Goal: Task Accomplishment & Management: Use online tool/utility

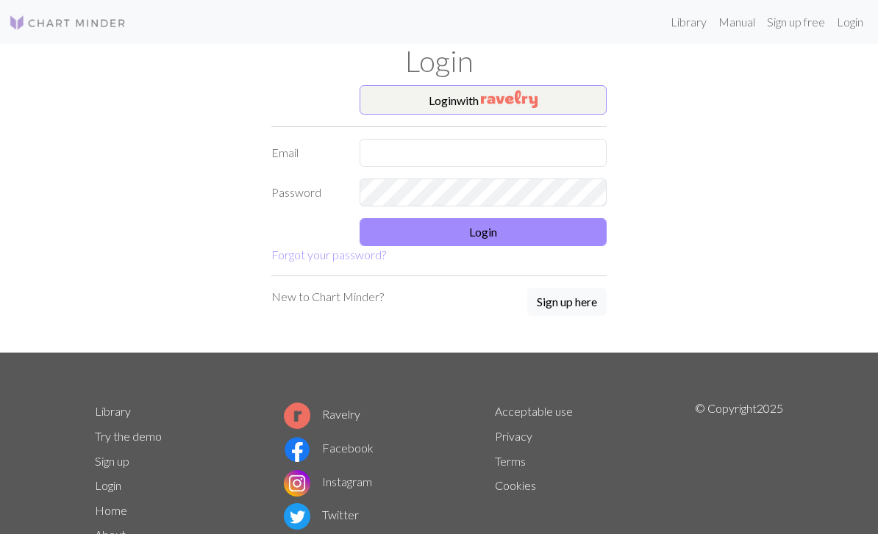
click at [532, 165] on input "text" at bounding box center [482, 153] width 247 height 28
type input "[EMAIL_ADDRESS][DOMAIN_NAME]"
click at [576, 237] on button "Login" at bounding box center [482, 232] width 247 height 28
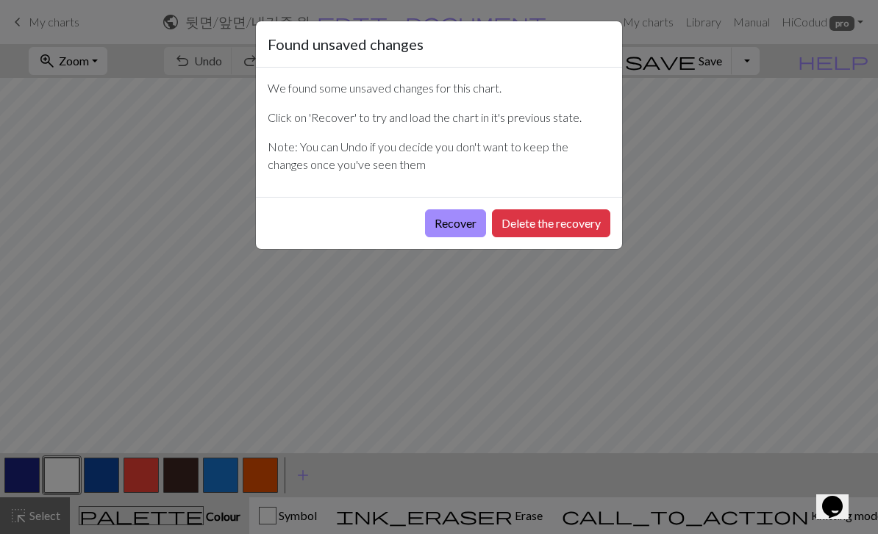
click at [552, 223] on button "Delete the recovery" at bounding box center [551, 224] width 118 height 28
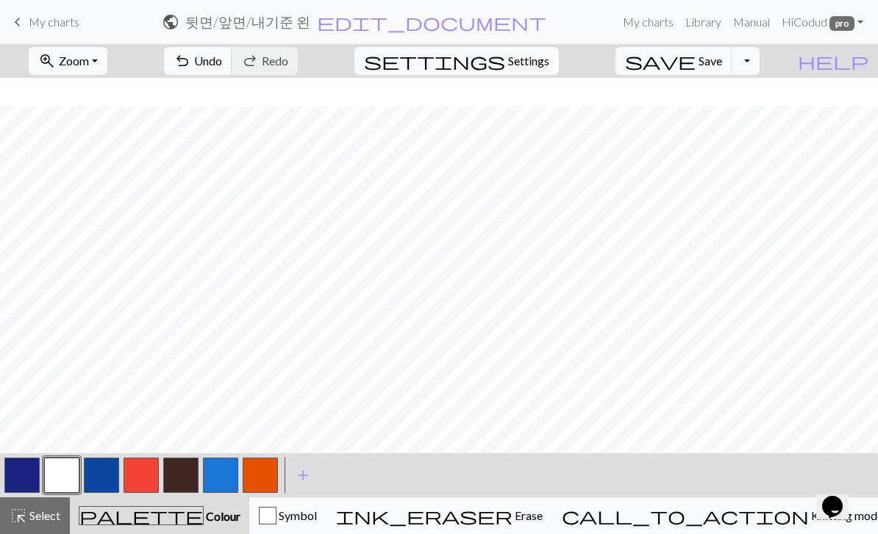
scroll to position [94, 0]
click at [24, 29] on span "keyboard_arrow_left" at bounding box center [18, 22] width 18 height 21
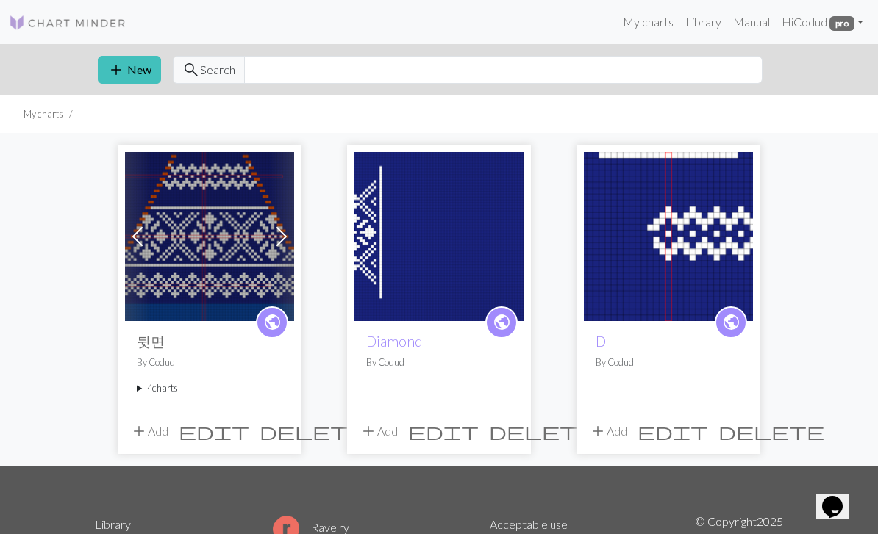
click at [163, 390] on summary "4 charts" at bounding box center [210, 389] width 146 height 14
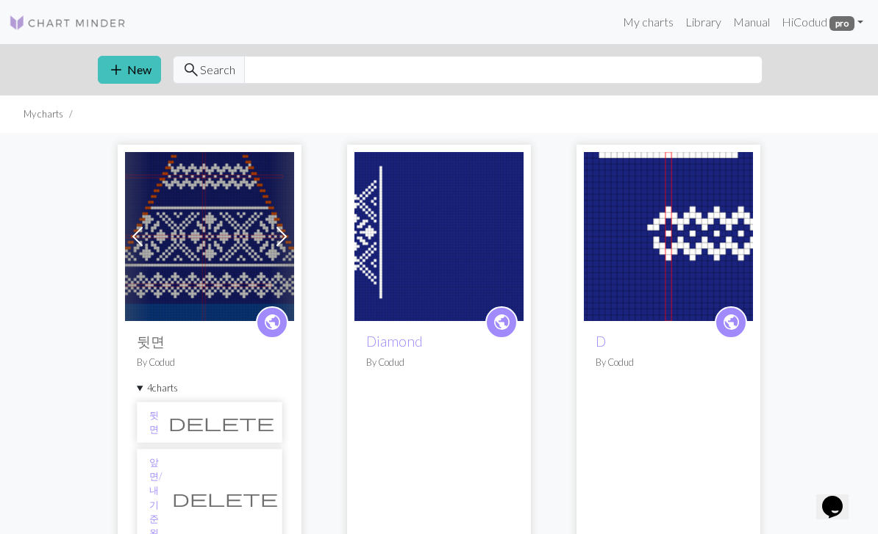
click at [158, 462] on link "앞면/내기준 왼" at bounding box center [155, 498] width 13 height 85
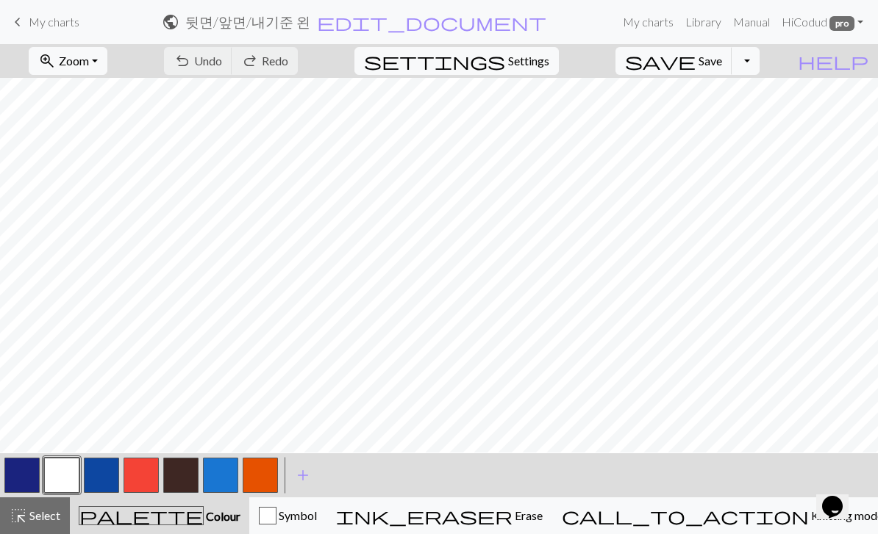
scroll to position [69, 0]
click at [275, 64] on div "undo Undo Undo redo Redo Redo" at bounding box center [231, 61] width 156 height 34
click at [280, 51] on div "undo Undo Undo redo Redo Redo" at bounding box center [231, 61] width 156 height 34
click at [94, 71] on button "zoom_in Zoom Zoom" at bounding box center [68, 61] width 79 height 28
click at [87, 172] on button "50%" at bounding box center [87, 177] width 116 height 24
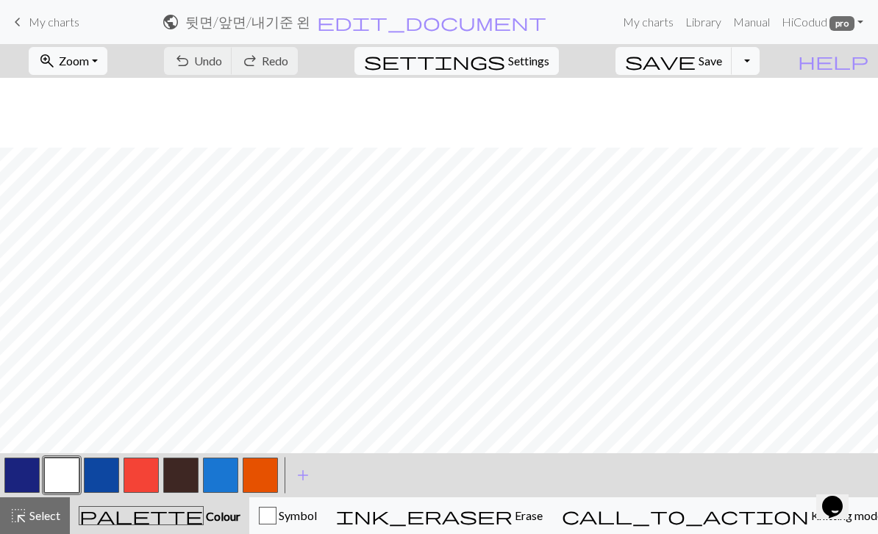
scroll to position [139, 0]
click at [85, 62] on button "zoom_in Zoom Zoom" at bounding box center [68, 61] width 79 height 28
click at [82, 198] on button "100%" at bounding box center [87, 200] width 116 height 24
click at [809, 514] on span "Knitting mode" at bounding box center [846, 516] width 74 height 14
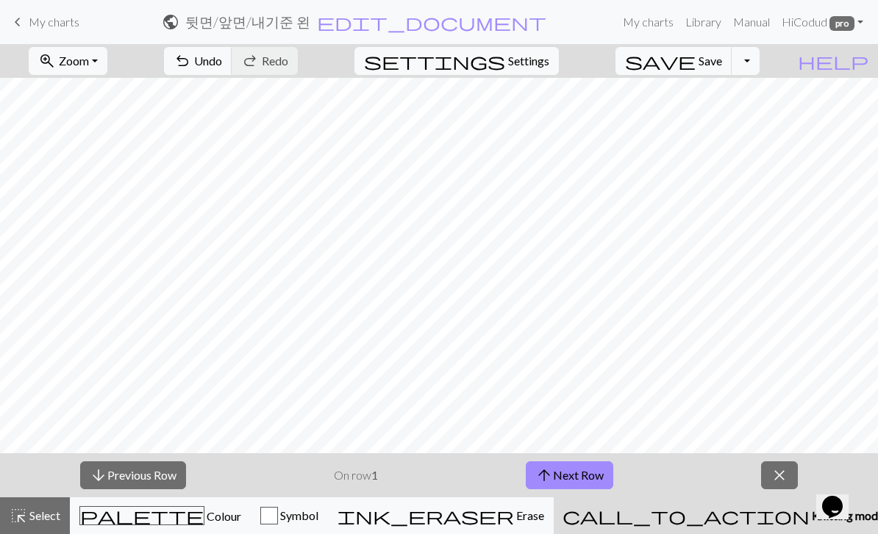
click at [592, 482] on button "arrow_upward Next Row" at bounding box center [569, 476] width 87 height 28
click at [591, 482] on button "arrow_upward Next Row" at bounding box center [569, 476] width 87 height 28
click at [585, 477] on button "arrow_upward Next Row" at bounding box center [569, 476] width 87 height 28
click at [584, 476] on button "arrow_upward Next Row" at bounding box center [569, 476] width 87 height 28
click at [580, 482] on button "arrow_upward Next Row" at bounding box center [569, 476] width 87 height 28
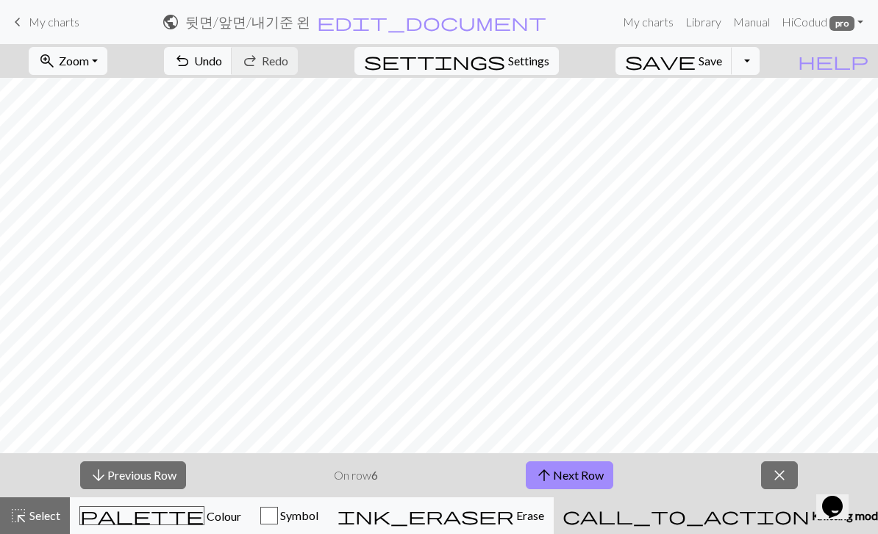
click at [580, 481] on button "arrow_upward Next Row" at bounding box center [569, 476] width 87 height 28
click at [583, 479] on button "arrow_upward Next Row" at bounding box center [569, 476] width 87 height 28
click at [583, 478] on button "arrow_upward Next Row" at bounding box center [569, 476] width 87 height 28
click at [588, 473] on button "arrow_upward Next Row" at bounding box center [569, 476] width 87 height 28
click at [587, 472] on button "arrow_upward Next Row" at bounding box center [569, 476] width 87 height 28
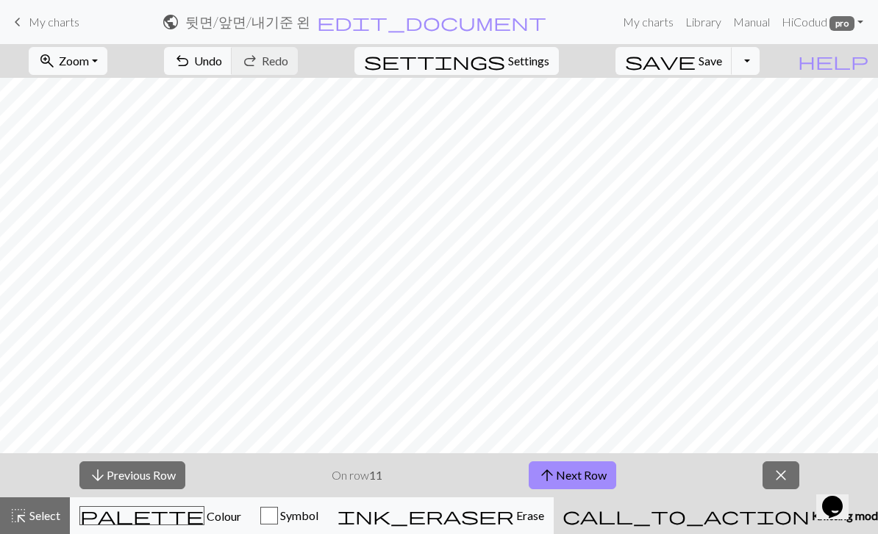
click at [587, 476] on button "arrow_upward Next Row" at bounding box center [572, 476] width 87 height 28
click at [590, 476] on button "arrow_upward Next Row" at bounding box center [572, 476] width 87 height 28
click at [589, 476] on button "arrow_upward Next Row" at bounding box center [572, 476] width 87 height 28
click at [600, 477] on button "arrow_upward Next Row" at bounding box center [572, 476] width 87 height 28
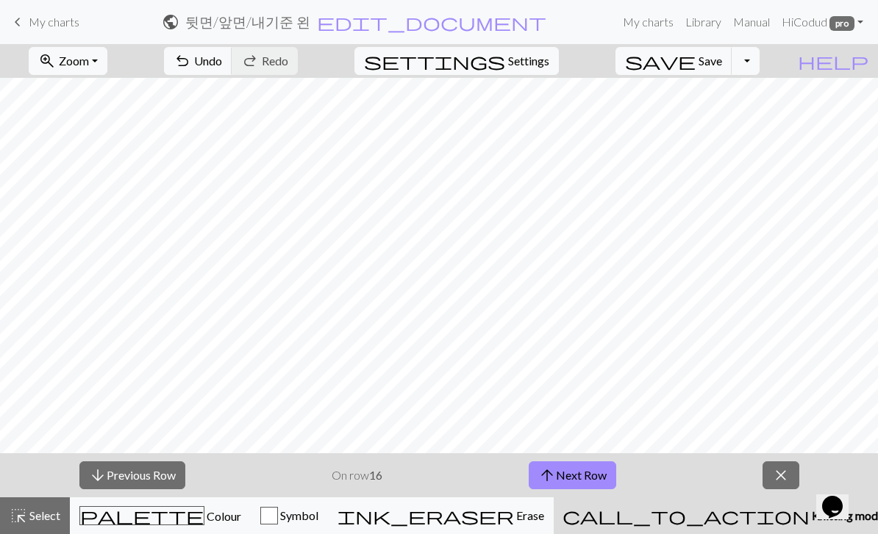
click at [599, 476] on button "arrow_upward Next Row" at bounding box center [572, 476] width 87 height 28
click at [597, 476] on button "arrow_upward Next Row" at bounding box center [572, 476] width 87 height 28
click at [596, 476] on button "arrow_upward Next Row" at bounding box center [572, 476] width 87 height 28
click at [597, 478] on button "arrow_upward Next Row" at bounding box center [572, 476] width 87 height 28
click at [596, 478] on button "arrow_upward Next Row" at bounding box center [572, 476] width 87 height 28
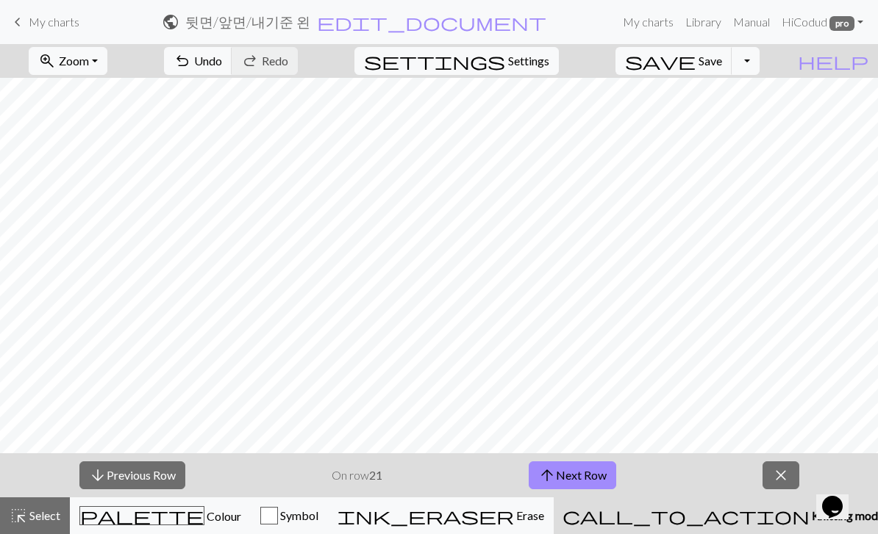
click at [598, 476] on button "arrow_upward Next Row" at bounding box center [572, 476] width 87 height 28
click at [598, 477] on button "arrow_upward Next Row" at bounding box center [572, 476] width 87 height 28
click at [600, 475] on button "arrow_upward Next Row" at bounding box center [572, 476] width 87 height 28
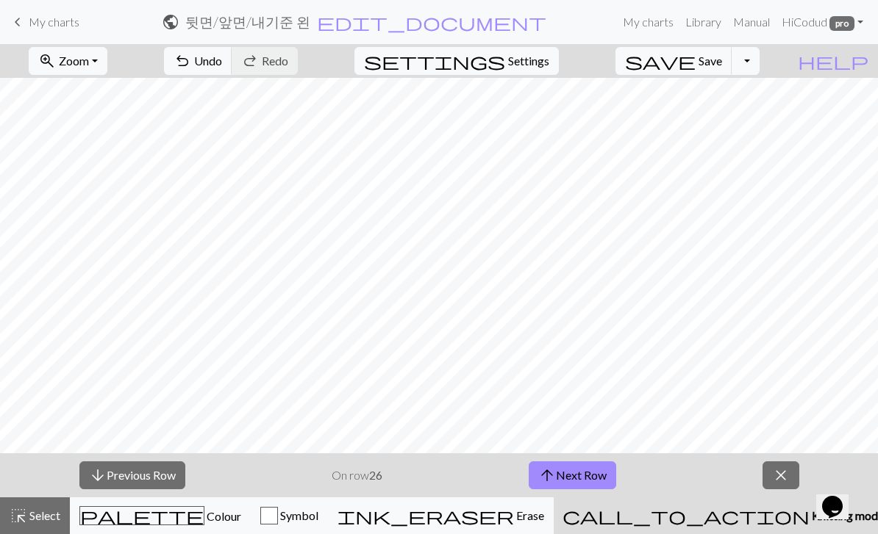
click at [599, 474] on button "arrow_upward Next Row" at bounding box center [572, 476] width 87 height 28
click at [594, 479] on button "arrow_upward Next Row" at bounding box center [572, 476] width 87 height 28
click at [593, 479] on button "arrow_upward Next Row" at bounding box center [572, 476] width 87 height 28
click at [599, 473] on button "arrow_upward Next Row" at bounding box center [572, 476] width 87 height 28
click at [598, 473] on button "arrow_upward Next Row" at bounding box center [572, 476] width 87 height 28
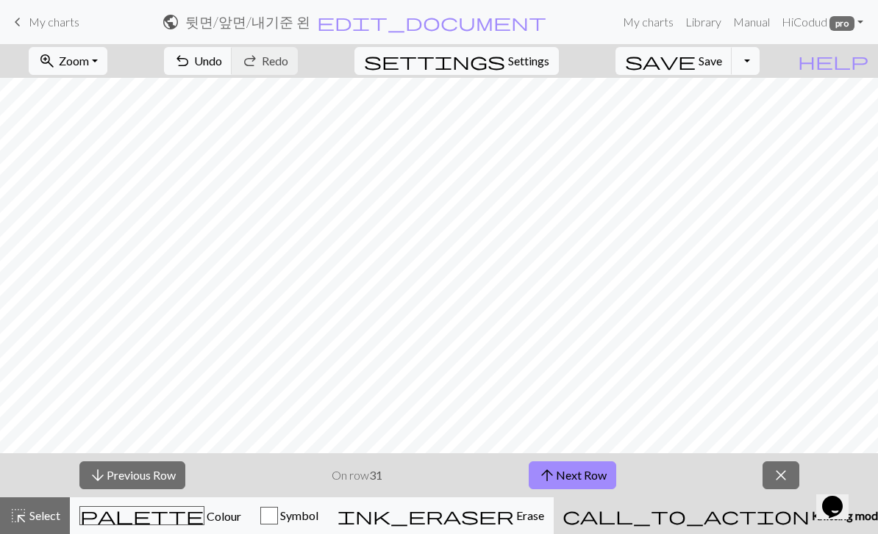
click at [584, 469] on button "arrow_upward Next Row" at bounding box center [572, 476] width 87 height 28
click at [140, 475] on button "arrow_downward Previous Row" at bounding box center [132, 476] width 106 height 28
click at [549, 479] on span "arrow_upward" at bounding box center [547, 475] width 18 height 21
click at [596, 464] on button "arrow_upward Next Row" at bounding box center [572, 476] width 87 height 28
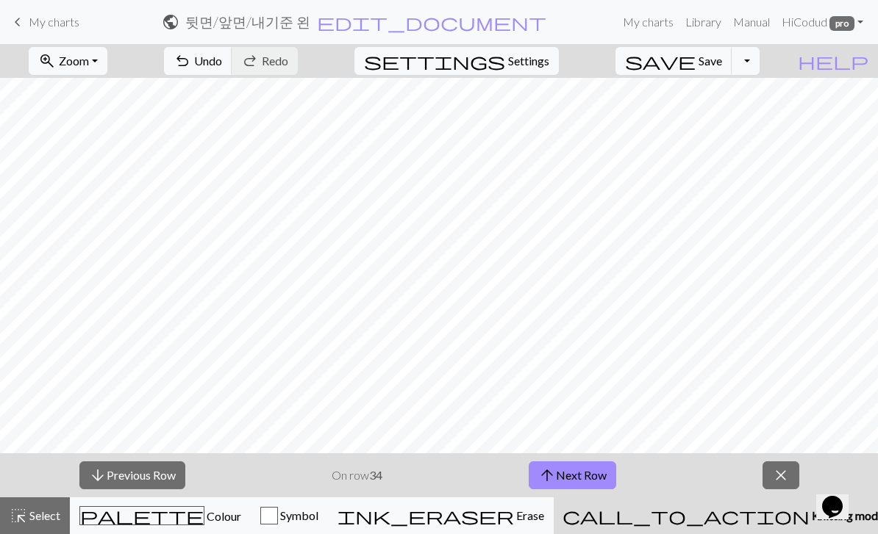
scroll to position [6, 0]
click at [107, 74] on button "zoom_in Zoom Zoom" at bounding box center [68, 61] width 79 height 28
click at [135, 206] on button "100%" at bounding box center [87, 200] width 116 height 24
click at [580, 478] on button "arrow_upward Next Row" at bounding box center [572, 476] width 87 height 28
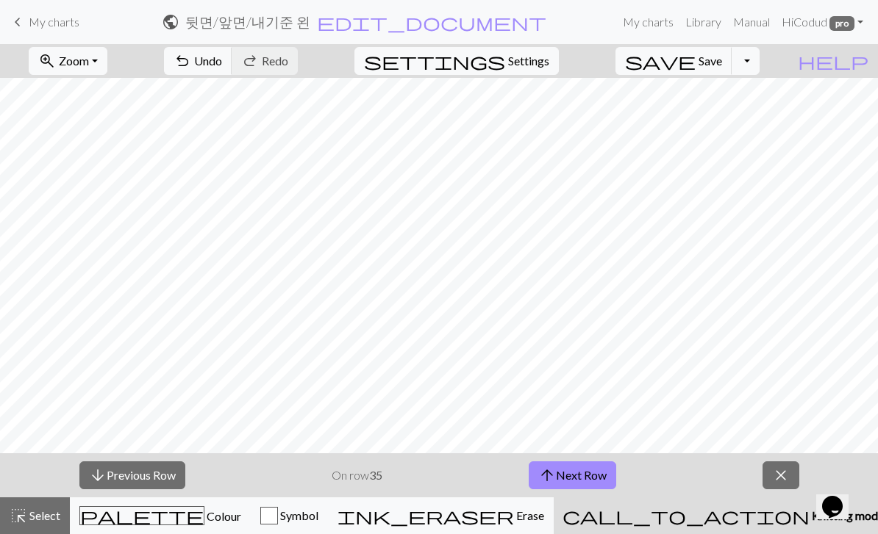
click at [558, 476] on button "arrow_upward Next Row" at bounding box center [572, 476] width 87 height 28
click at [584, 487] on button "arrow_upward Next Row" at bounding box center [572, 476] width 87 height 28
click at [582, 474] on button "arrow_upward Next Row" at bounding box center [572, 476] width 87 height 28
click at [584, 481] on button "arrow_upward Next Row" at bounding box center [572, 476] width 87 height 28
click at [565, 480] on button "arrow_upward Next Row" at bounding box center [572, 476] width 87 height 28
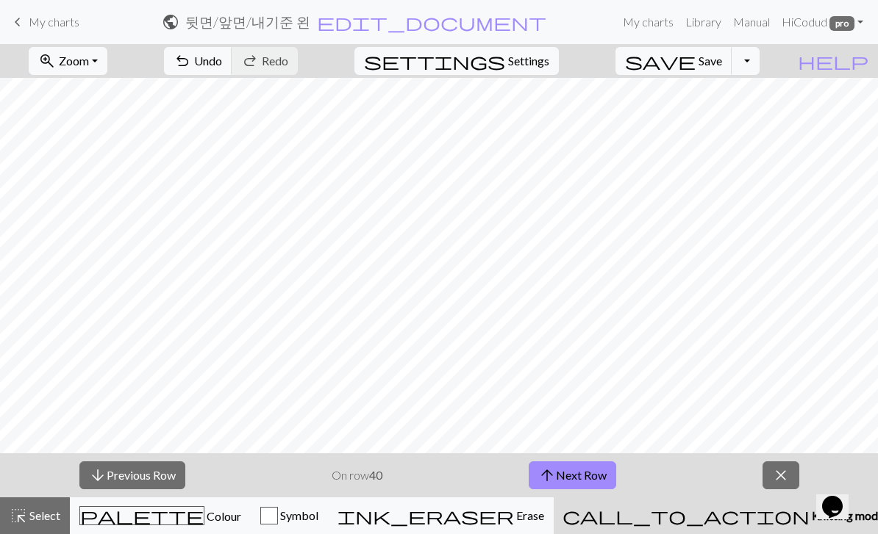
click at [577, 482] on button "arrow_upward Next Row" at bounding box center [572, 476] width 87 height 28
click at [591, 482] on button "arrow_upward Next Row" at bounding box center [572, 476] width 87 height 28
click at [587, 471] on button "arrow_upward Next Row" at bounding box center [572, 476] width 87 height 28
click at [593, 480] on button "arrow_upward Next Row" at bounding box center [572, 476] width 87 height 28
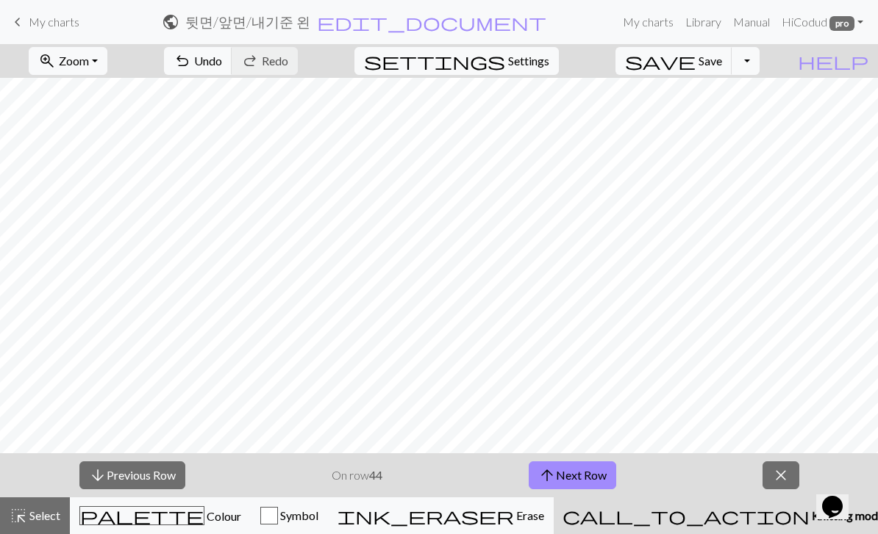
click at [593, 476] on button "arrow_upward Next Row" at bounding box center [572, 476] width 87 height 28
click at [584, 471] on button "arrow_upward Next Row" at bounding box center [572, 476] width 87 height 28
click at [586, 479] on button "arrow_upward Next Row" at bounding box center [572, 476] width 87 height 28
click at [593, 484] on button "arrow_upward Next Row" at bounding box center [572, 476] width 87 height 28
click at [576, 478] on button "arrow_upward Next Row" at bounding box center [572, 476] width 87 height 28
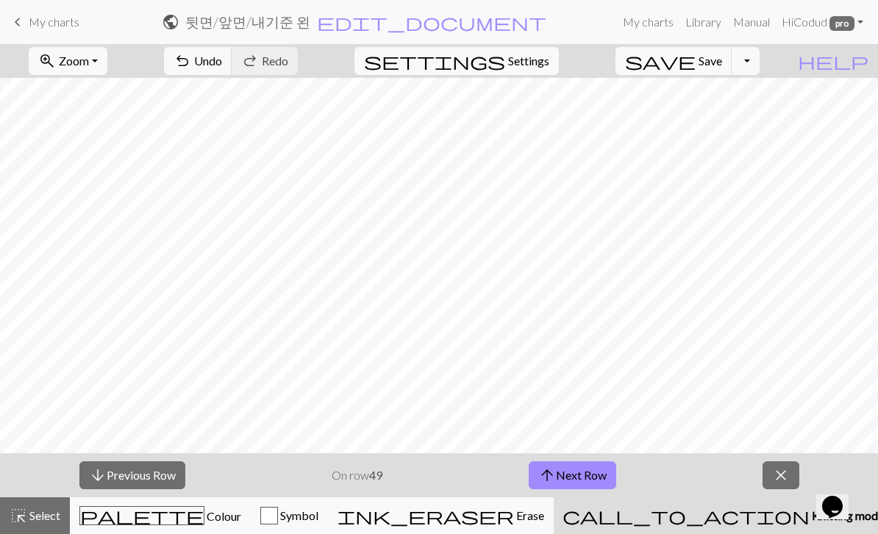
scroll to position [151, 216]
click at [593, 476] on button "arrow_upward Next Row" at bounding box center [572, 476] width 87 height 28
click at [607, 477] on button "arrow_upward Next Row" at bounding box center [572, 476] width 87 height 28
click at [586, 469] on button "arrow_upward Next Row" at bounding box center [572, 476] width 87 height 28
click at [598, 478] on button "arrow_upward Next Row" at bounding box center [572, 476] width 87 height 28
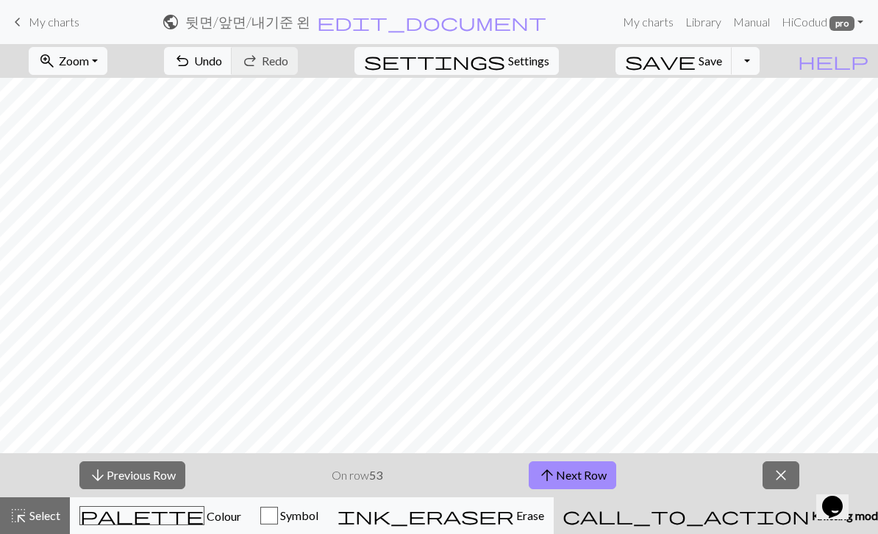
click at [598, 472] on button "arrow_upward Next Row" at bounding box center [572, 476] width 87 height 28
click at [587, 479] on button "arrow_upward Next Row" at bounding box center [572, 476] width 87 height 28
click at [591, 482] on button "arrow_upward Next Row" at bounding box center [572, 476] width 87 height 28
click at [600, 468] on button "arrow_upward Next Row" at bounding box center [572, 476] width 87 height 28
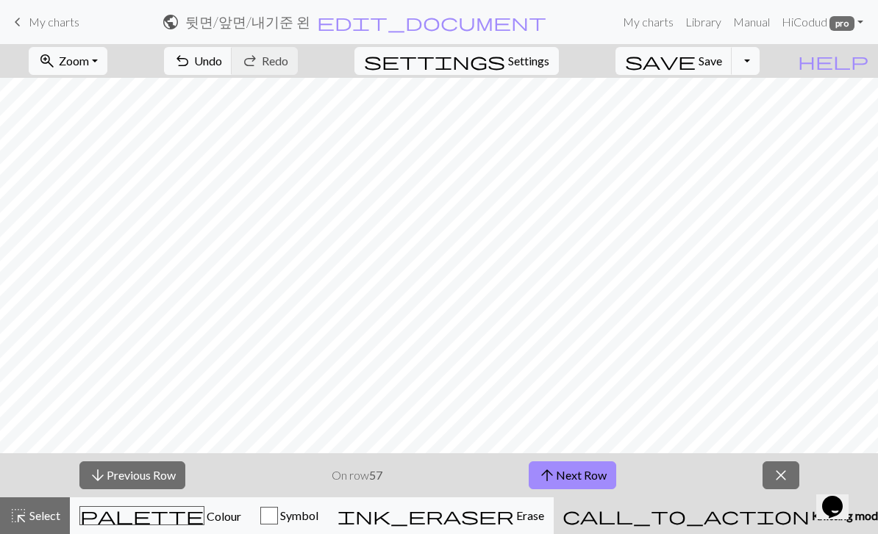
click at [601, 473] on button "arrow_upward Next Row" at bounding box center [572, 476] width 87 height 28
click at [599, 474] on button "arrow_upward Next Row" at bounding box center [572, 476] width 87 height 28
click at [590, 468] on button "arrow_upward Next Row" at bounding box center [572, 476] width 87 height 28
click at [595, 479] on button "arrow_upward Next Row" at bounding box center [572, 476] width 87 height 28
click at [582, 483] on button "arrow_upward Next Row" at bounding box center [572, 476] width 87 height 28
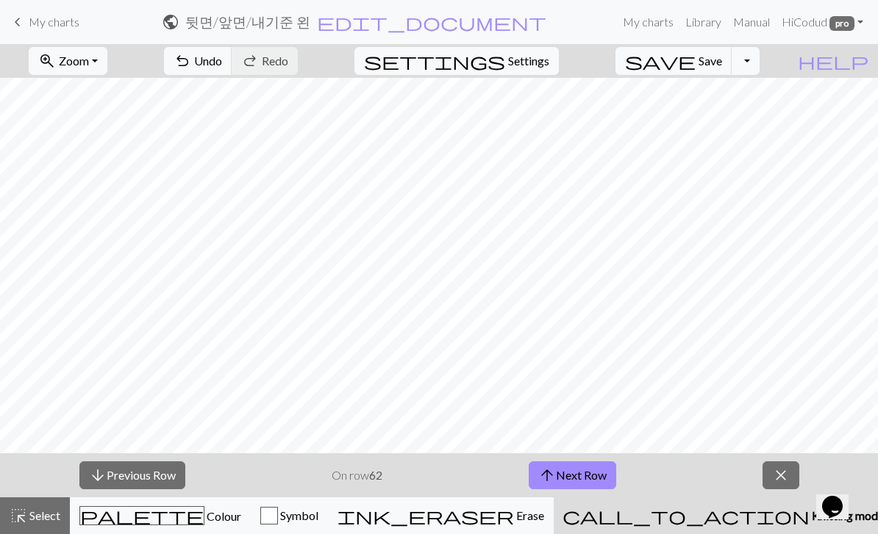
click at [56, 54] on span "zoom_in" at bounding box center [47, 61] width 18 height 21
click at [79, 174] on button "50%" at bounding box center [87, 177] width 116 height 24
click at [153, 473] on button "arrow_downward Previous Row" at bounding box center [132, 476] width 106 height 28
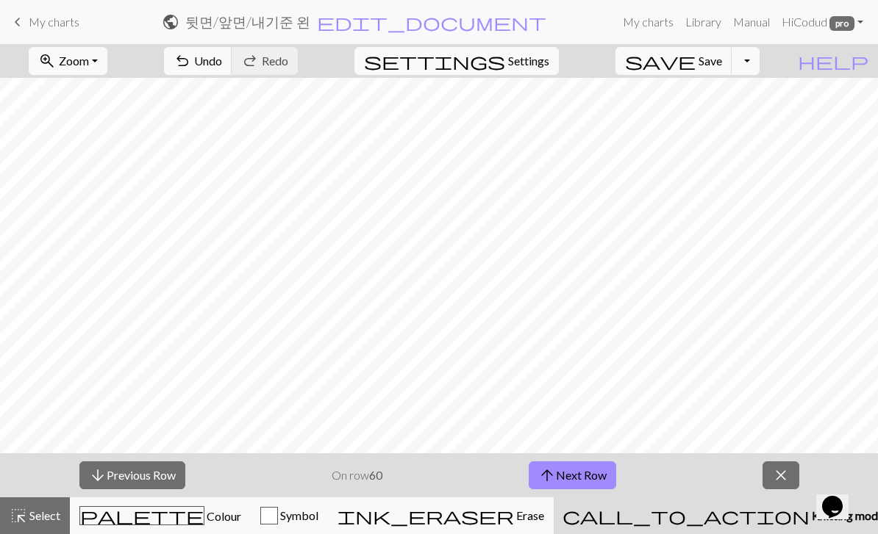
click at [124, 466] on button "arrow_downward Previous Row" at bounding box center [132, 476] width 106 height 28
click at [124, 465] on button "arrow_downward Previous Row" at bounding box center [132, 476] width 106 height 28
click at [124, 468] on button "arrow_downward Previous Row" at bounding box center [132, 476] width 106 height 28
click at [119, 478] on button "arrow_downward Previous Row" at bounding box center [132, 476] width 106 height 28
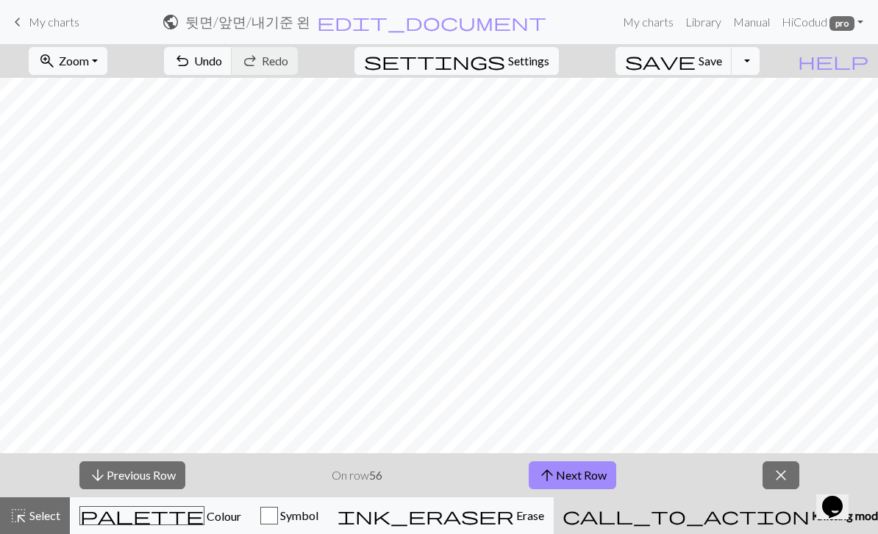
click at [118, 477] on button "arrow_downward Previous Row" at bounding box center [132, 476] width 106 height 28
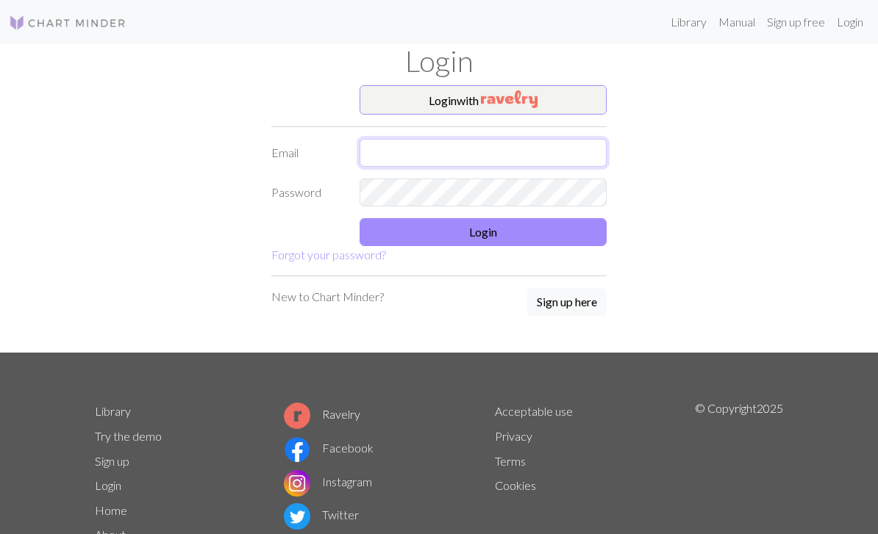
type input "[EMAIL_ADDRESS][DOMAIN_NAME]"
click at [472, 233] on button "Login" at bounding box center [482, 232] width 247 height 28
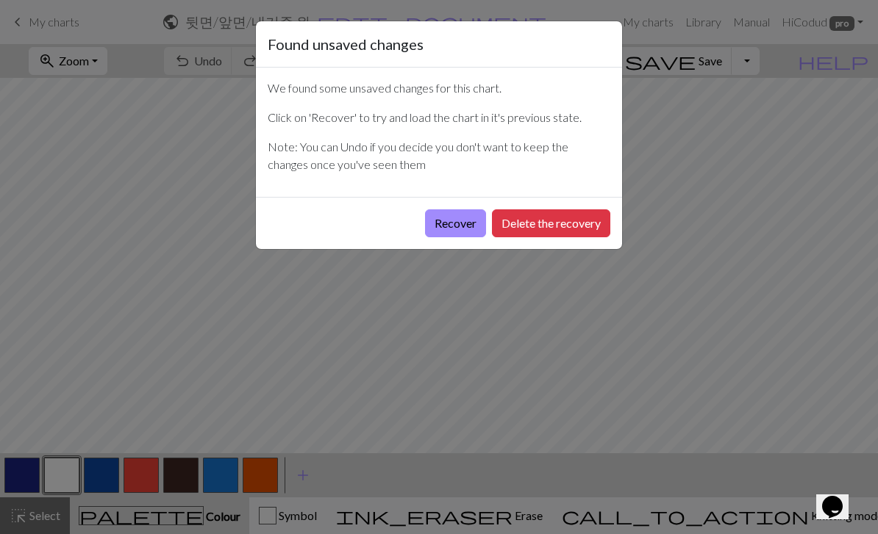
click at [437, 229] on button "Recover" at bounding box center [455, 224] width 61 height 28
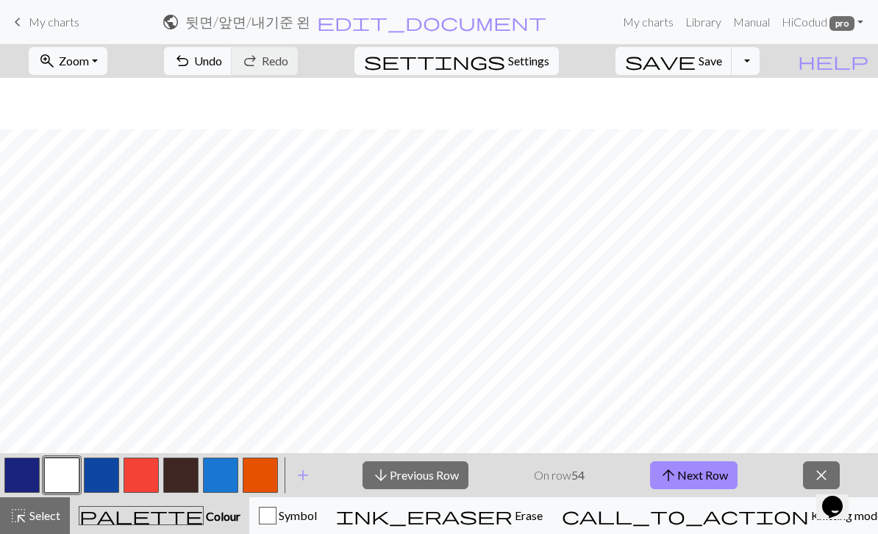
scroll to position [531, 0]
